Goal: Information Seeking & Learning: Check status

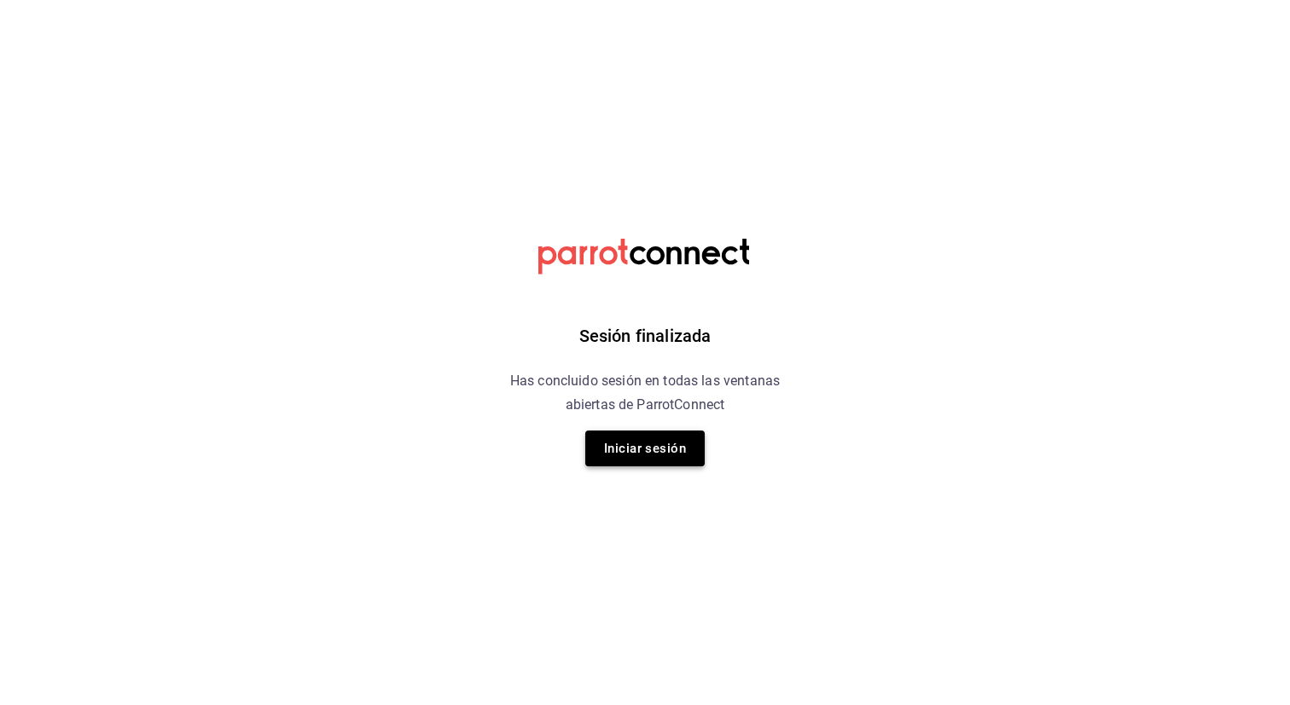
click at [672, 454] on button "Iniciar sesión" at bounding box center [644, 449] width 119 height 36
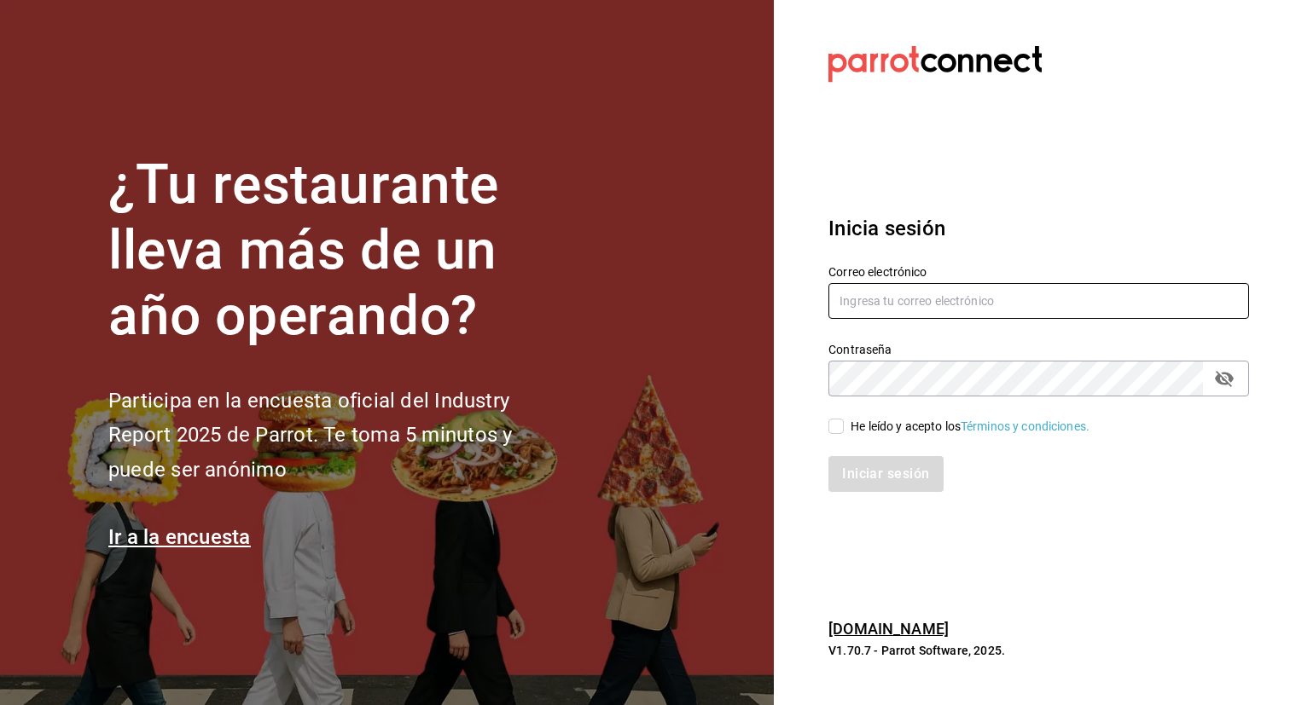
type input "admin@tacontodo.mx"
click at [840, 417] on div "He leído y acepto los Términos y condiciones." at bounding box center [1038, 426] width 420 height 19
click at [840, 425] on input "He leído y acepto los Términos y condiciones." at bounding box center [835, 426] width 15 height 15
checkbox input "true"
click at [878, 480] on button "Iniciar sesión" at bounding box center [886, 474] width 116 height 36
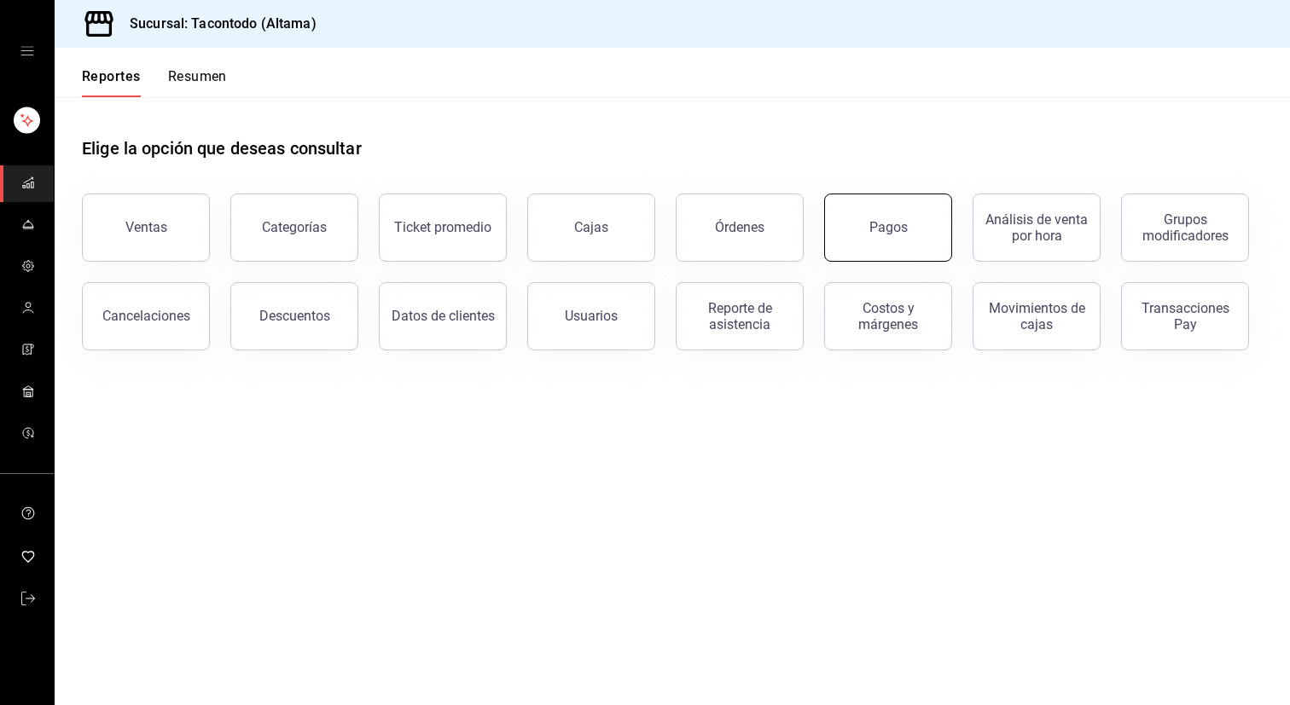
drag, startPoint x: 738, startPoint y: 243, endPoint x: 848, endPoint y: 246, distance: 110.0
click at [848, 246] on div "Ventas Categorías Ticket promedio Cajas Órdenes Pagos Análisis de venta por hor…" at bounding box center [661, 261] width 1201 height 177
click at [848, 246] on button "Pagos" at bounding box center [888, 228] width 128 height 68
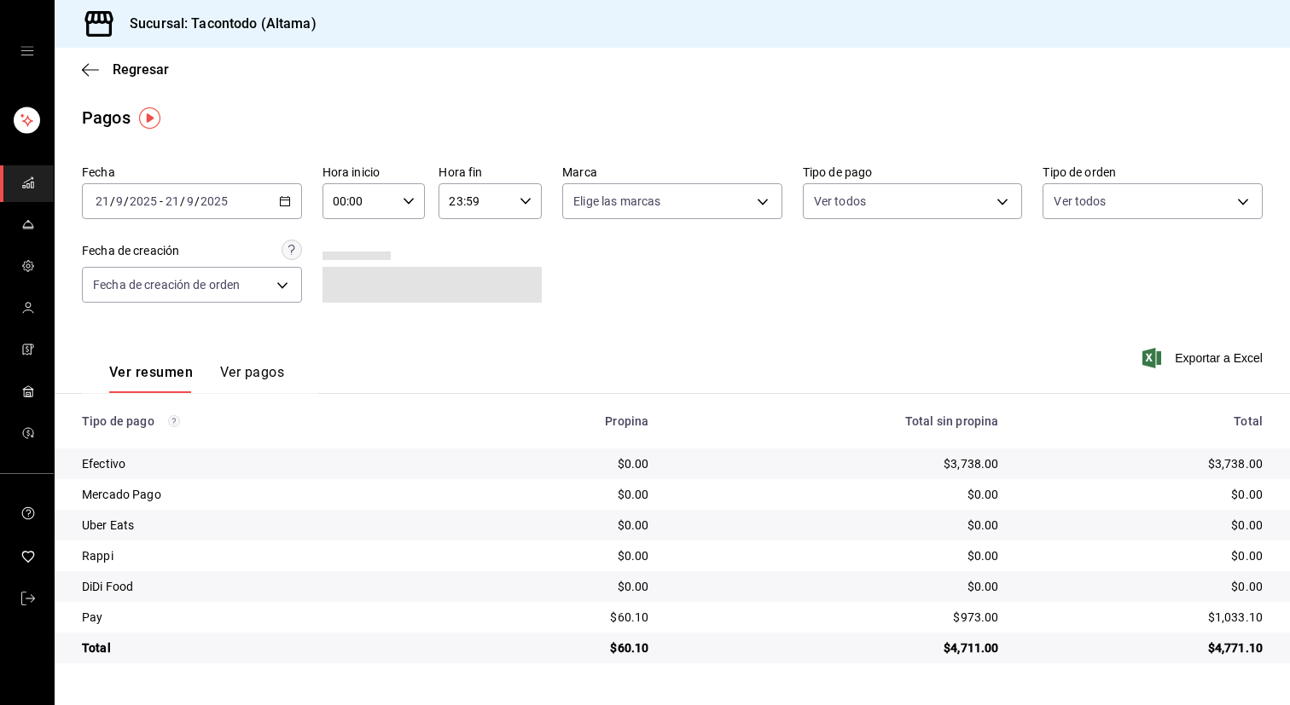
click at [286, 202] on icon "button" at bounding box center [285, 201] width 12 height 12
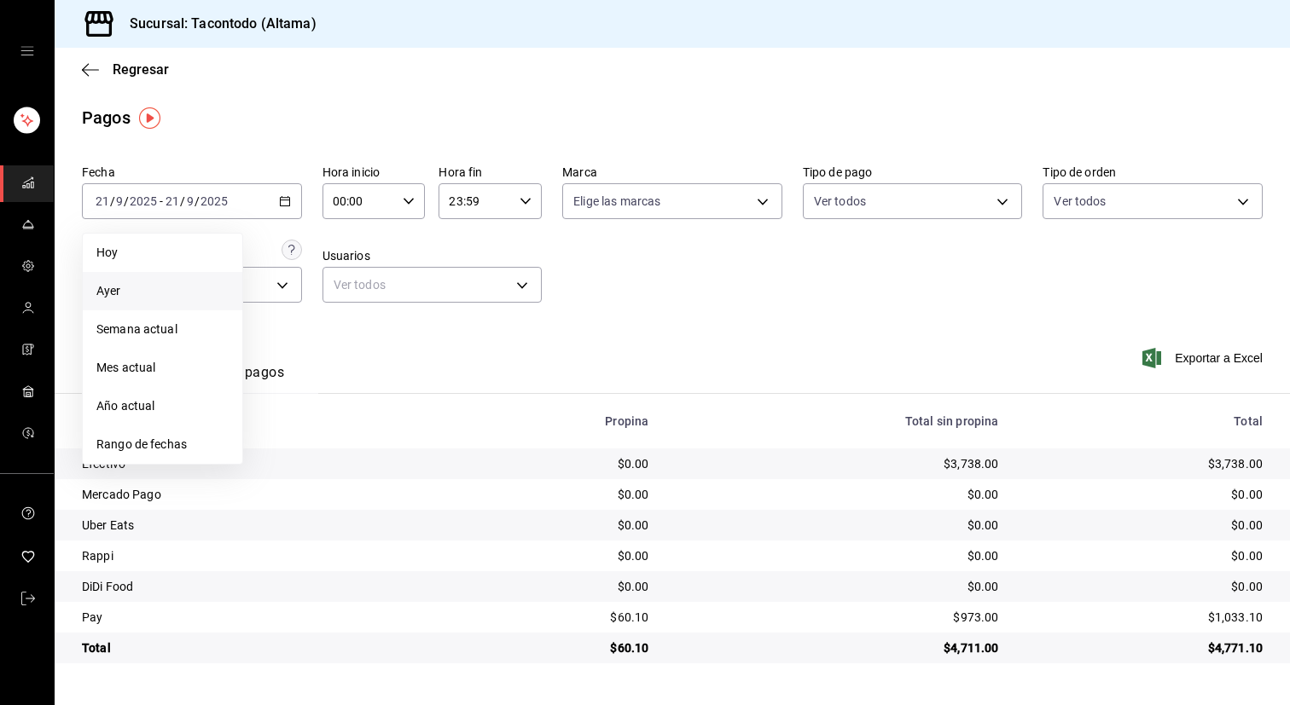
click at [152, 295] on span "Ayer" at bounding box center [162, 291] width 132 height 18
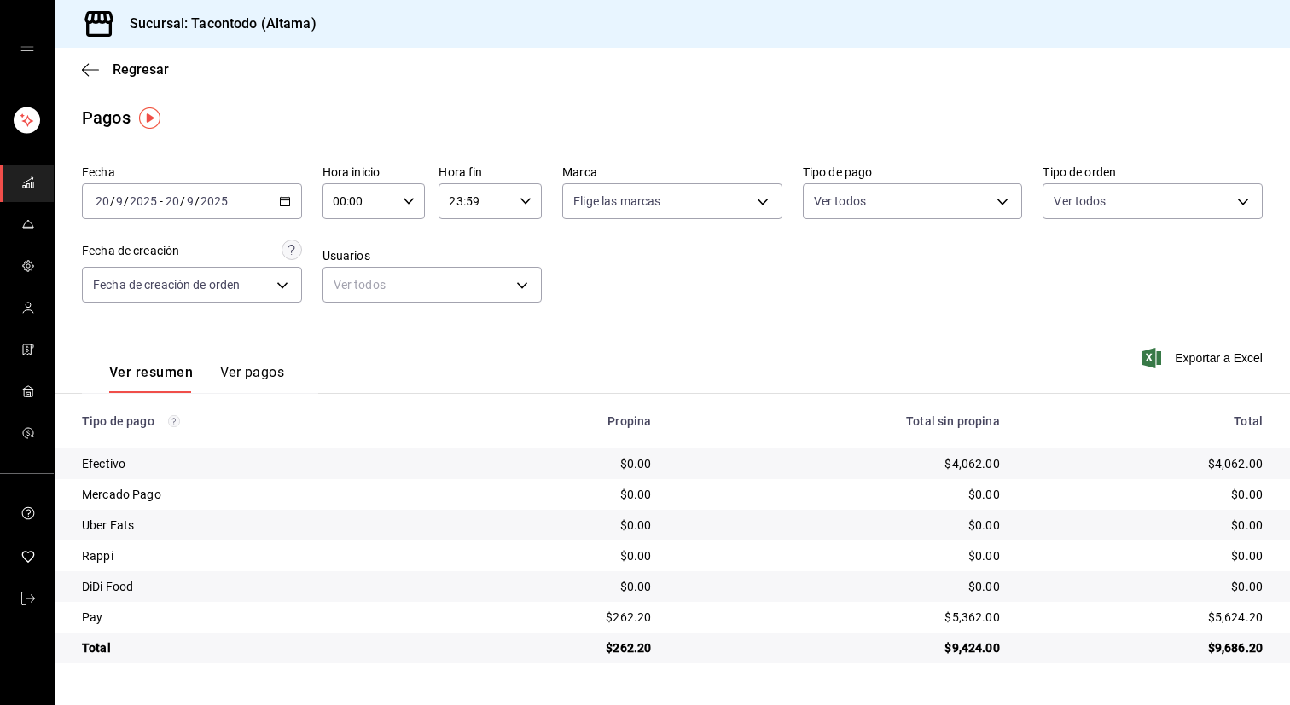
click at [409, 206] on icon "button" at bounding box center [409, 201] width 12 height 12
click at [345, 345] on span "16" at bounding box center [347, 342] width 25 height 14
type input "16:00"
click at [351, 347] on span "16" at bounding box center [347, 342] width 25 height 14
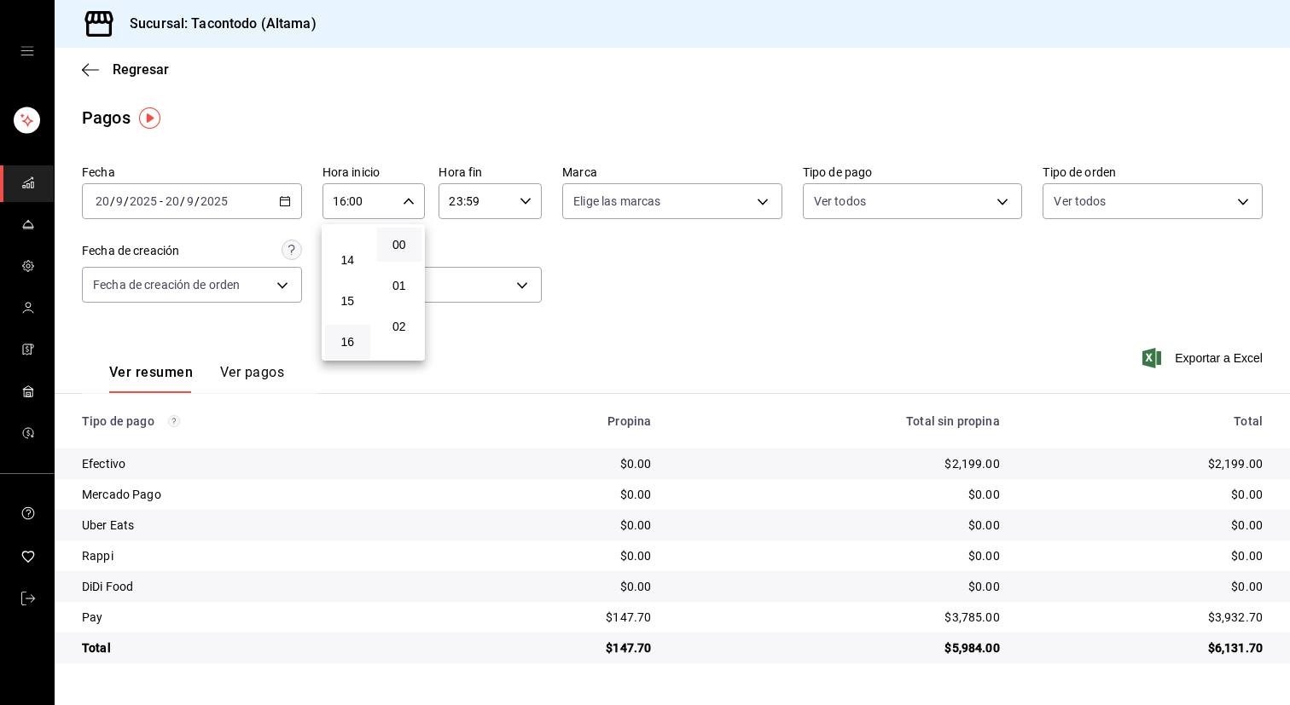
click at [648, 333] on div at bounding box center [645, 352] width 1290 height 705
drag, startPoint x: 617, startPoint y: 621, endPoint x: 646, endPoint y: 616, distance: 28.6
click at [646, 616] on div "$147.70" at bounding box center [560, 617] width 182 height 17
copy div "147.7"
